Goal: Task Accomplishment & Management: Use online tool/utility

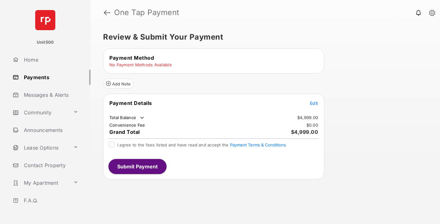
click at [314, 103] on span "Edit" at bounding box center [314, 103] width 8 height 5
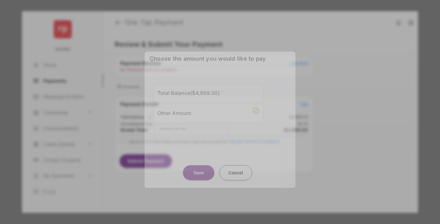
click at [208, 113] on div "Other Amount" at bounding box center [208, 112] width 102 height 11
type input "****"
click at [199, 166] on button "Save" at bounding box center [198, 172] width 31 height 15
